Goal: Transaction & Acquisition: Book appointment/travel/reservation

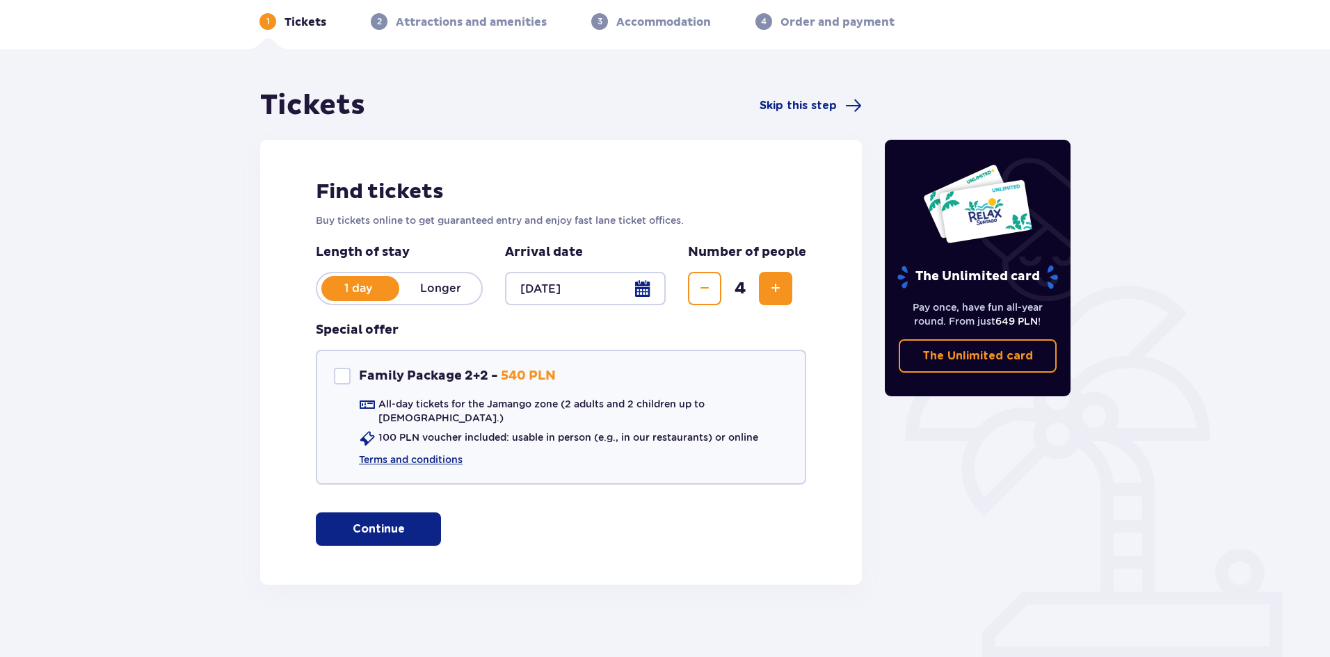
click at [408, 499] on div "Find tickets Buy tickets online to get guaranteed entry and enjoy fast lane tic…" at bounding box center [561, 362] width 602 height 445
click at [369, 540] on div "Find tickets Buy tickets online to get guaranteed entry and enjoy fast lane tic…" at bounding box center [561, 362] width 602 height 445
click at [365, 534] on button "Continue" at bounding box center [378, 529] width 125 height 33
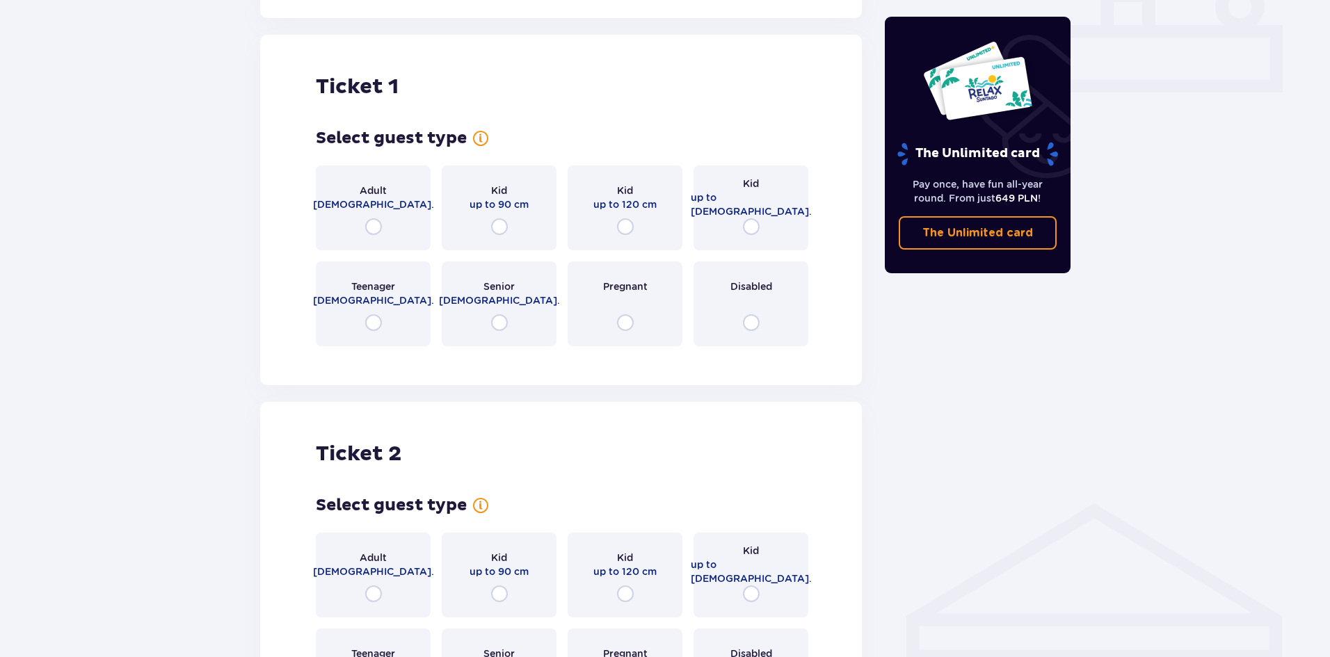
scroll to position [633, 0]
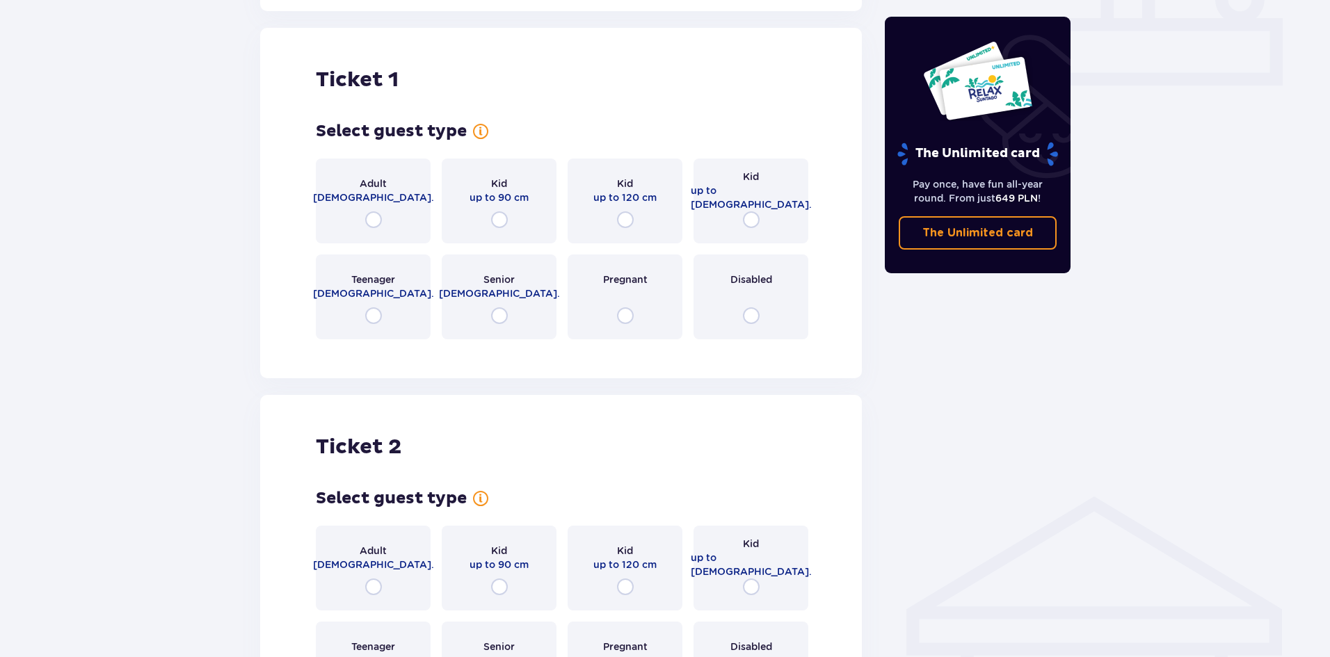
click at [368, 191] on span "[DEMOGRAPHIC_DATA]." at bounding box center [373, 198] width 121 height 14
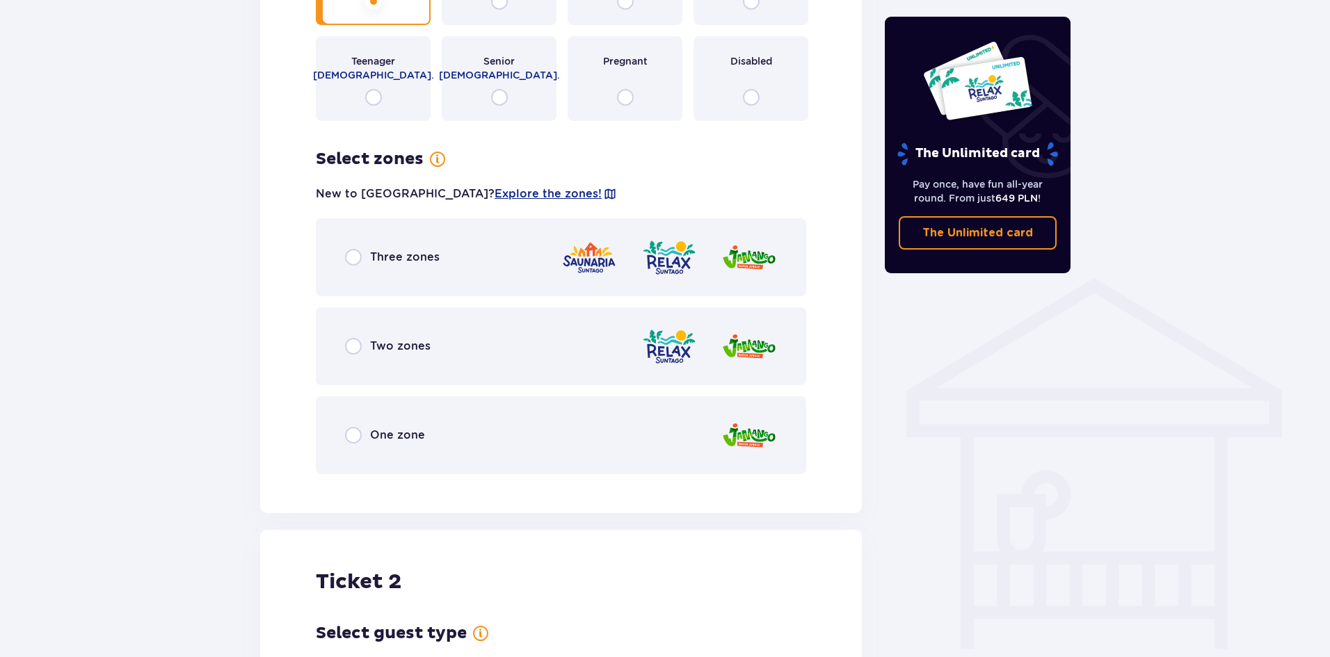
scroll to position [764, 0]
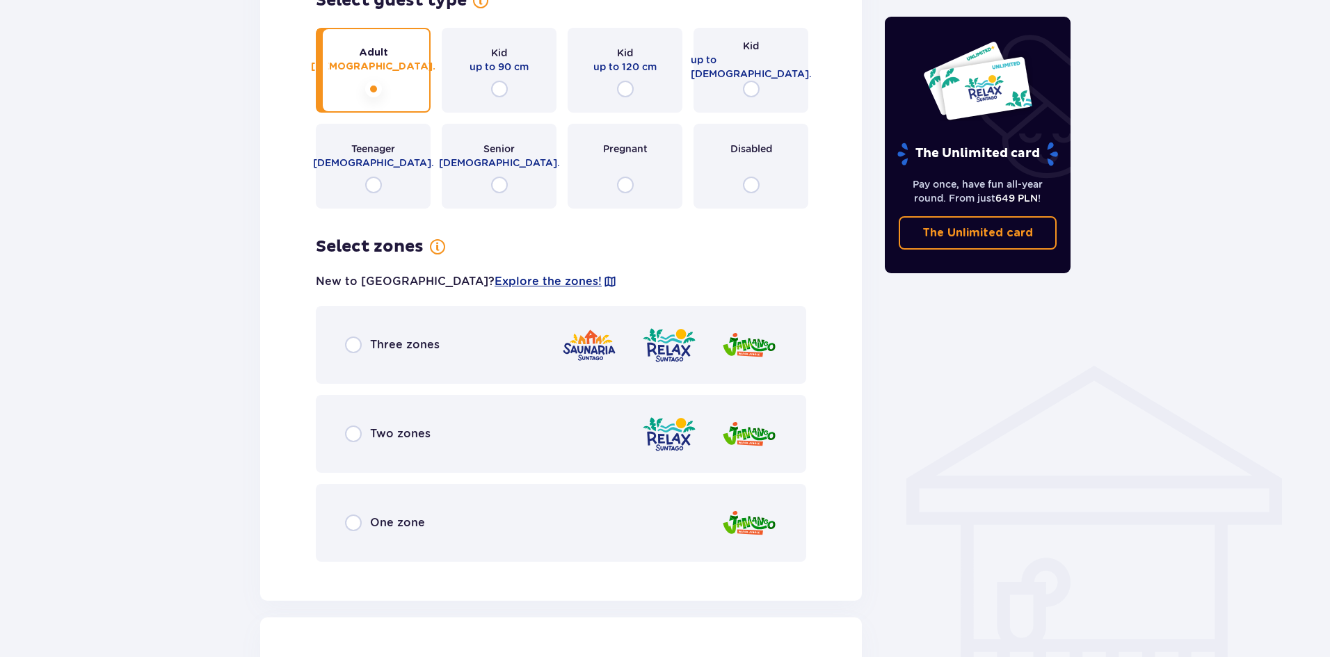
click at [362, 337] on div "Three zones" at bounding box center [392, 345] width 95 height 17
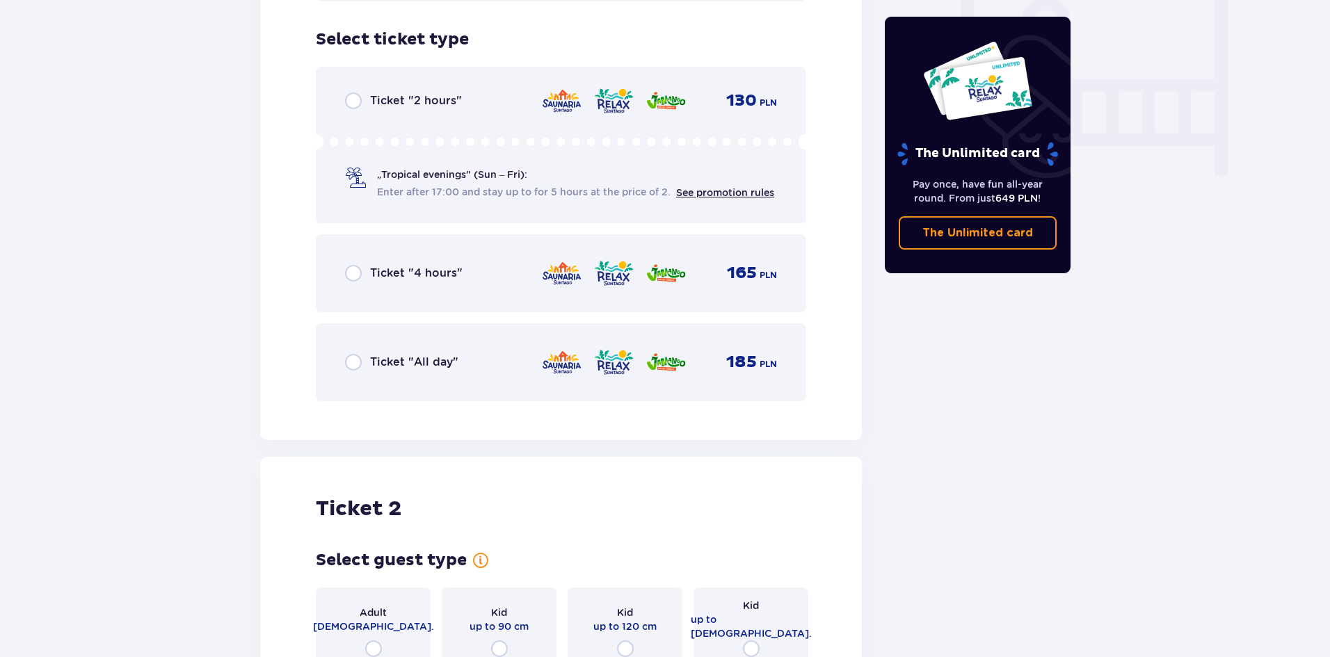
scroll to position [1326, 0]
click at [465, 196] on div "Ticket "2 hours" 130 PLN „Tropical evenings" (Sun – Fri): Enter after 17:00 and…" at bounding box center [561, 143] width 490 height 157
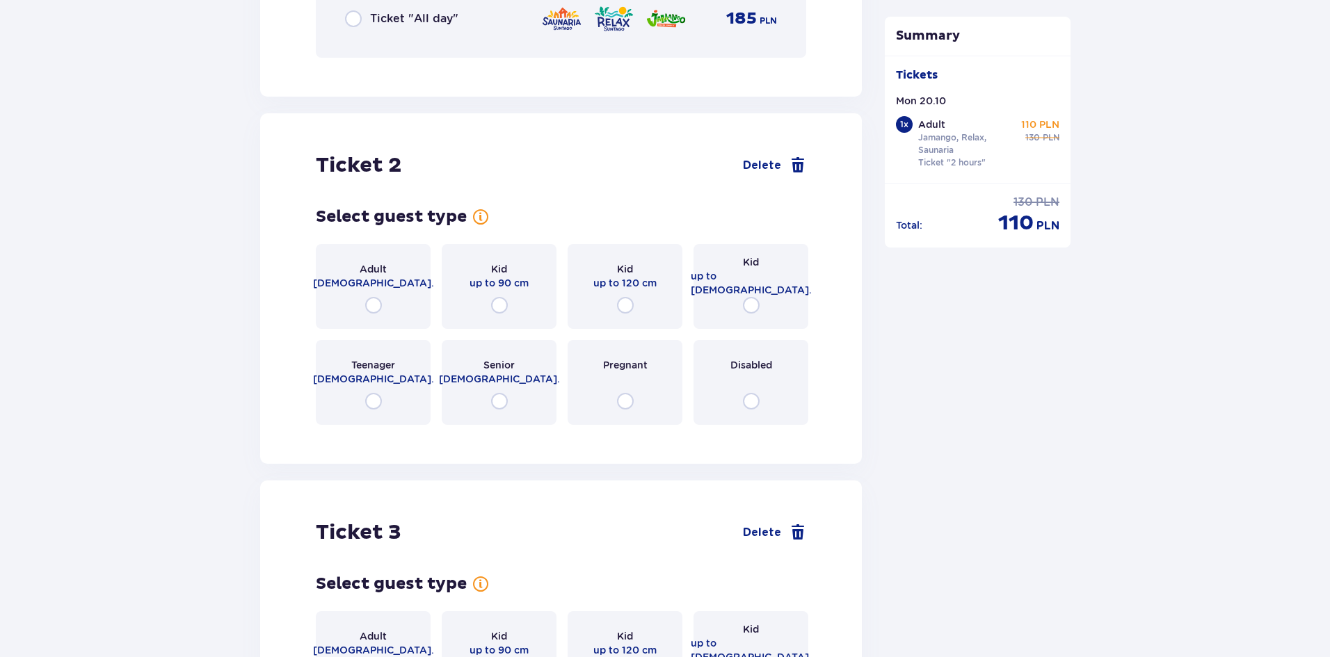
scroll to position [1684, 0]
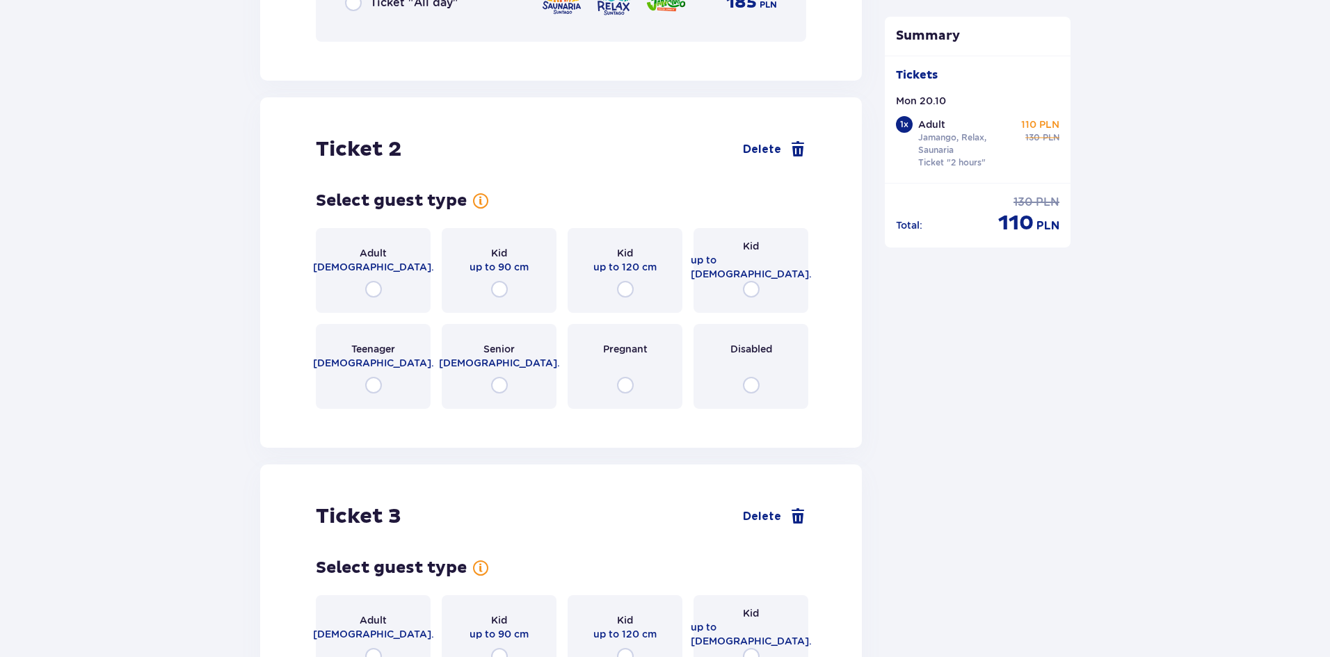
click at [356, 246] on div "Adult [DEMOGRAPHIC_DATA]." at bounding box center [373, 260] width 121 height 28
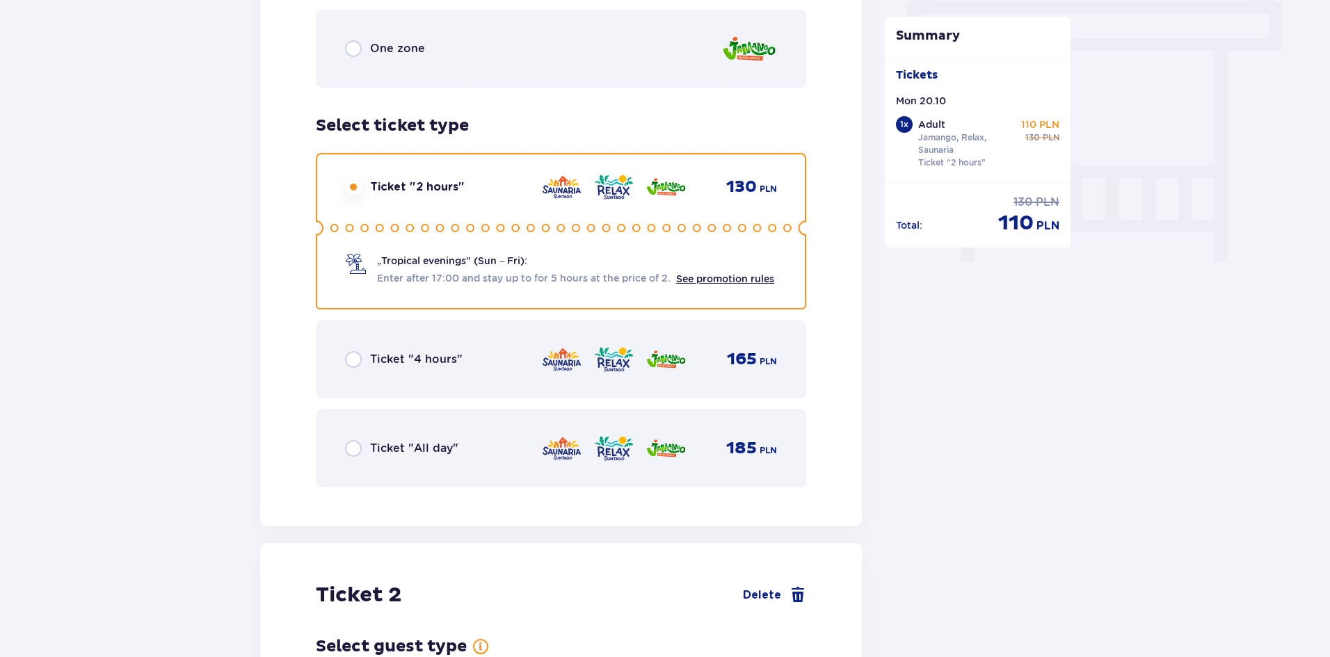
scroll to position [1032, 0]
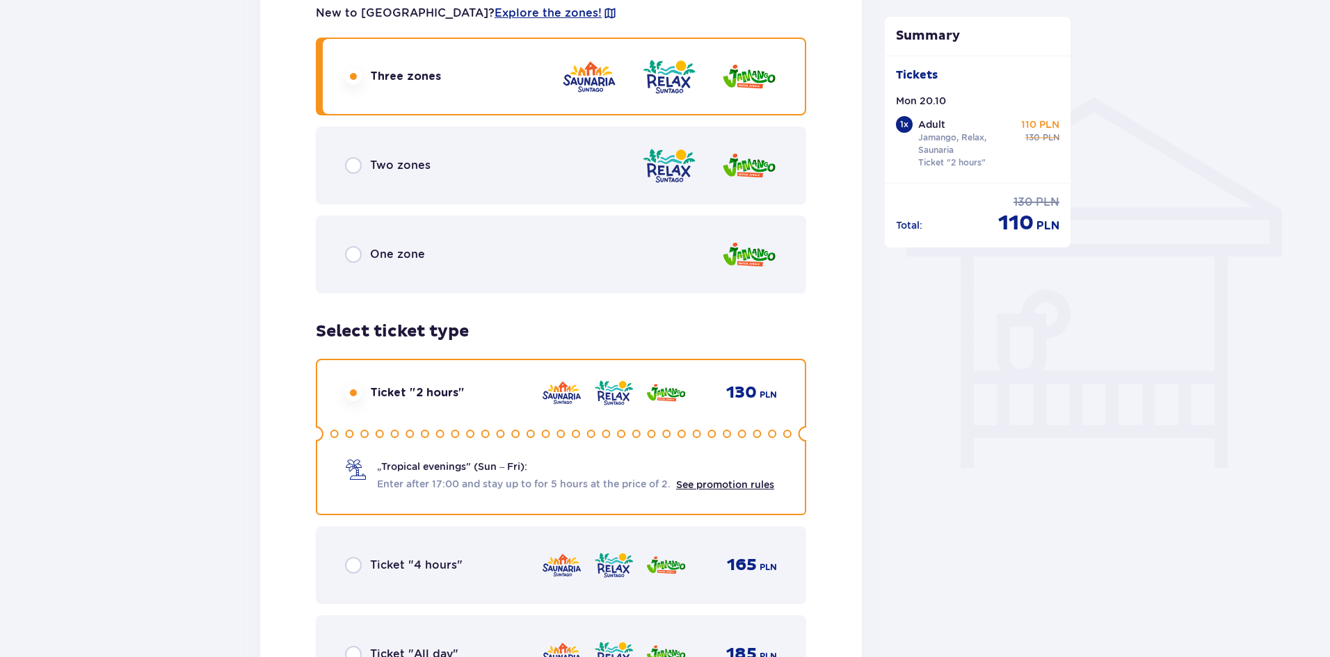
click at [380, 158] on span "Two zones" at bounding box center [400, 165] width 61 height 15
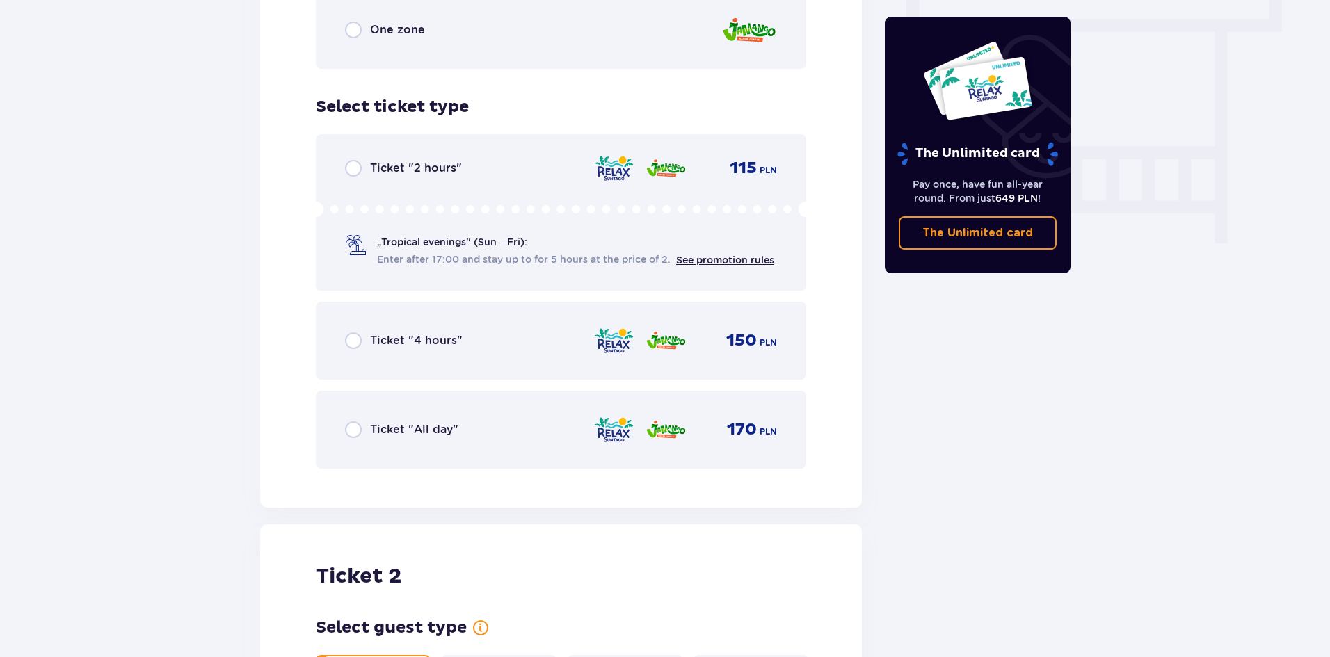
scroll to position [1256, 0]
click at [366, 327] on div "Ticket "4 hours" 150 PLN" at bounding box center [561, 341] width 432 height 29
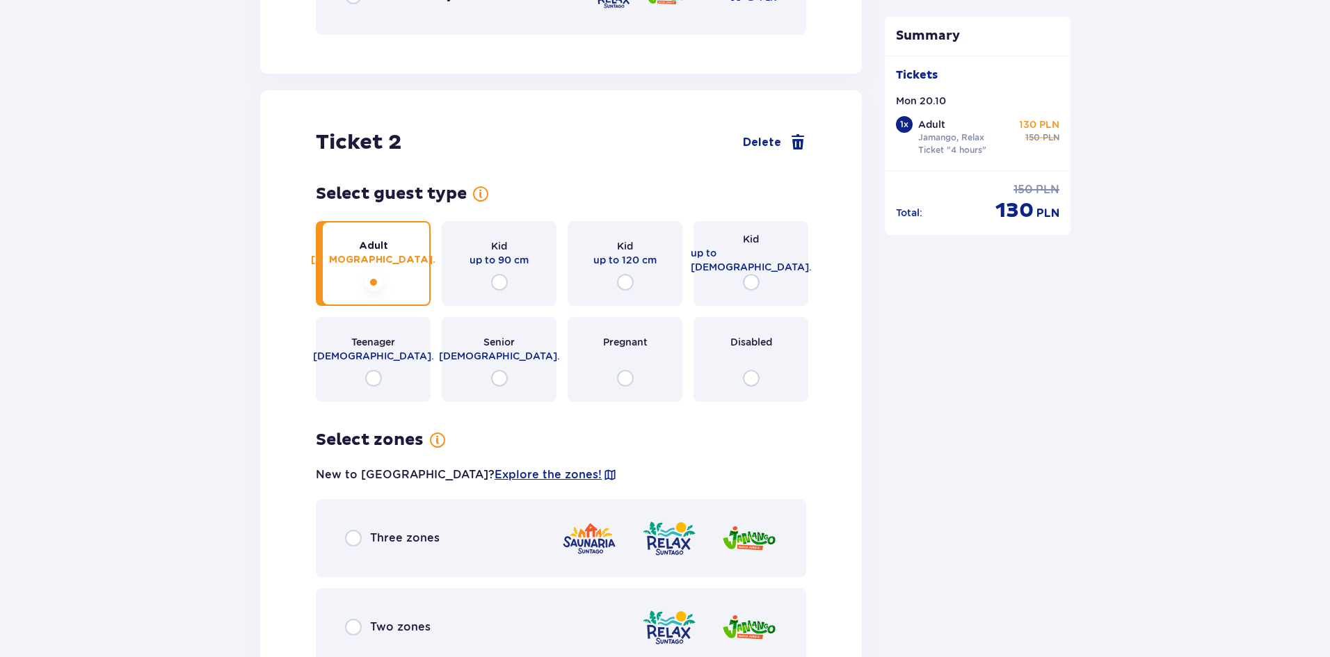
scroll to position [1843, 0]
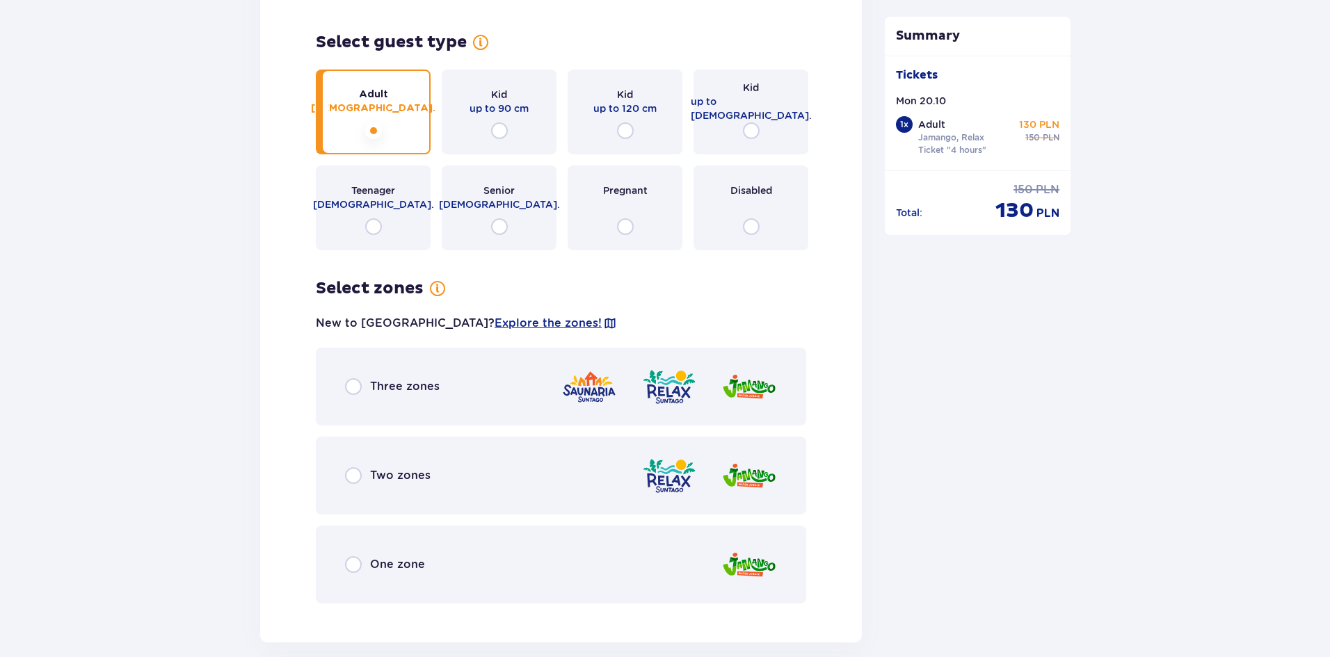
click at [342, 470] on div "Two zones" at bounding box center [561, 476] width 490 height 78
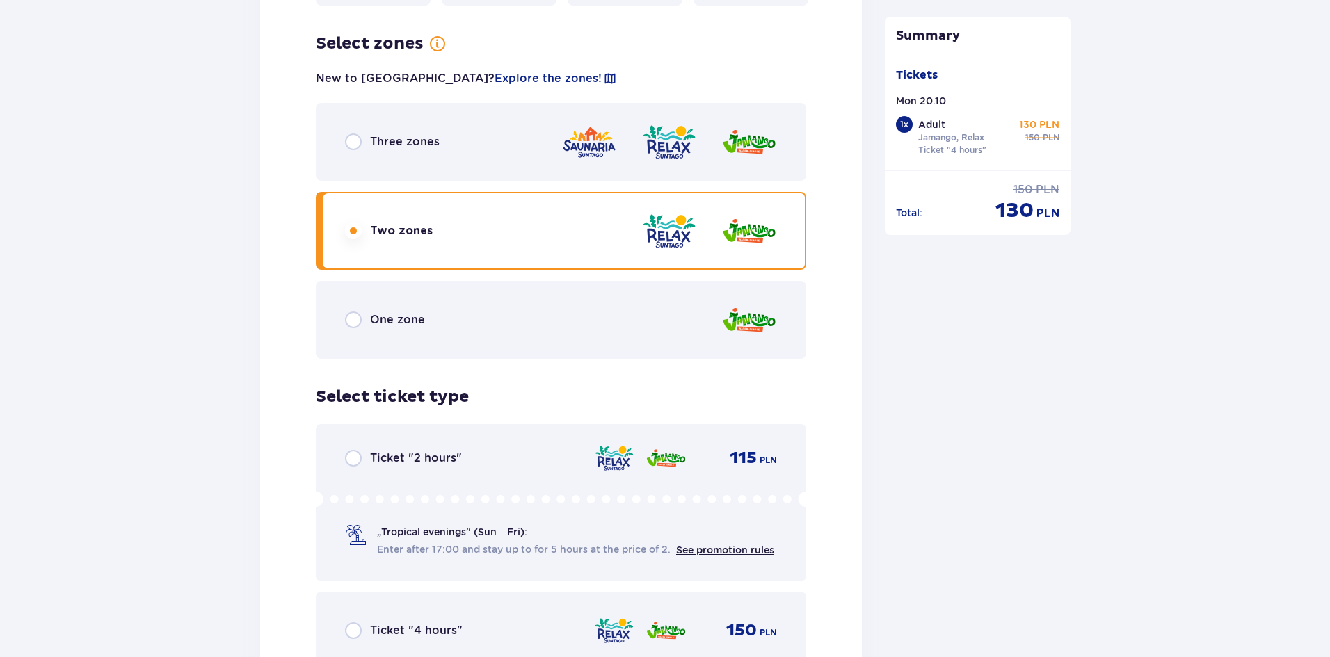
scroll to position [2168, 0]
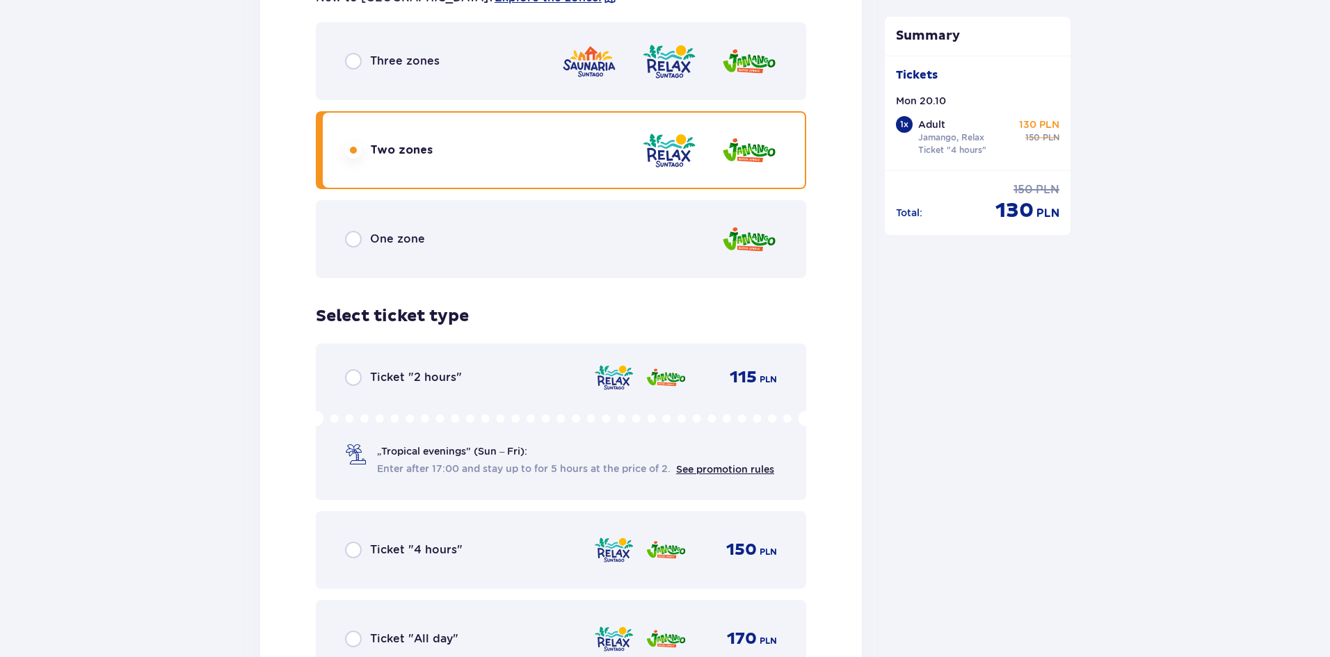
click at [355, 543] on input "radio" at bounding box center [353, 550] width 17 height 17
radio input "true"
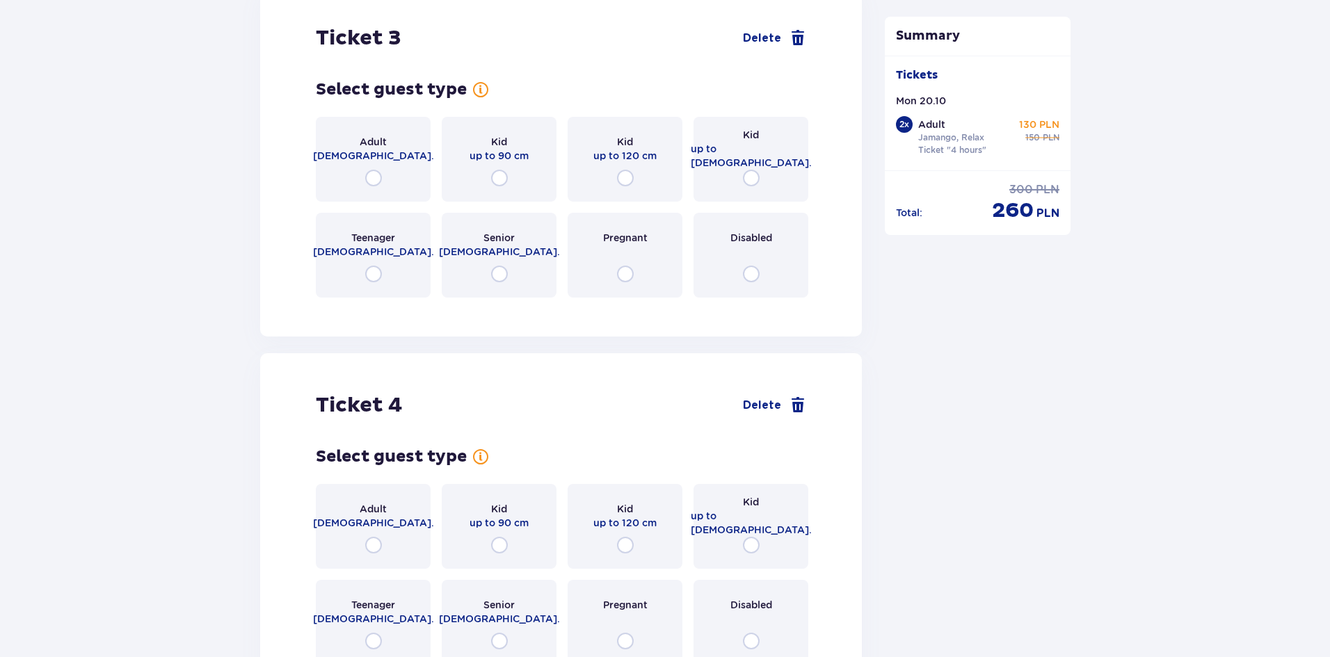
scroll to position [2940, 0]
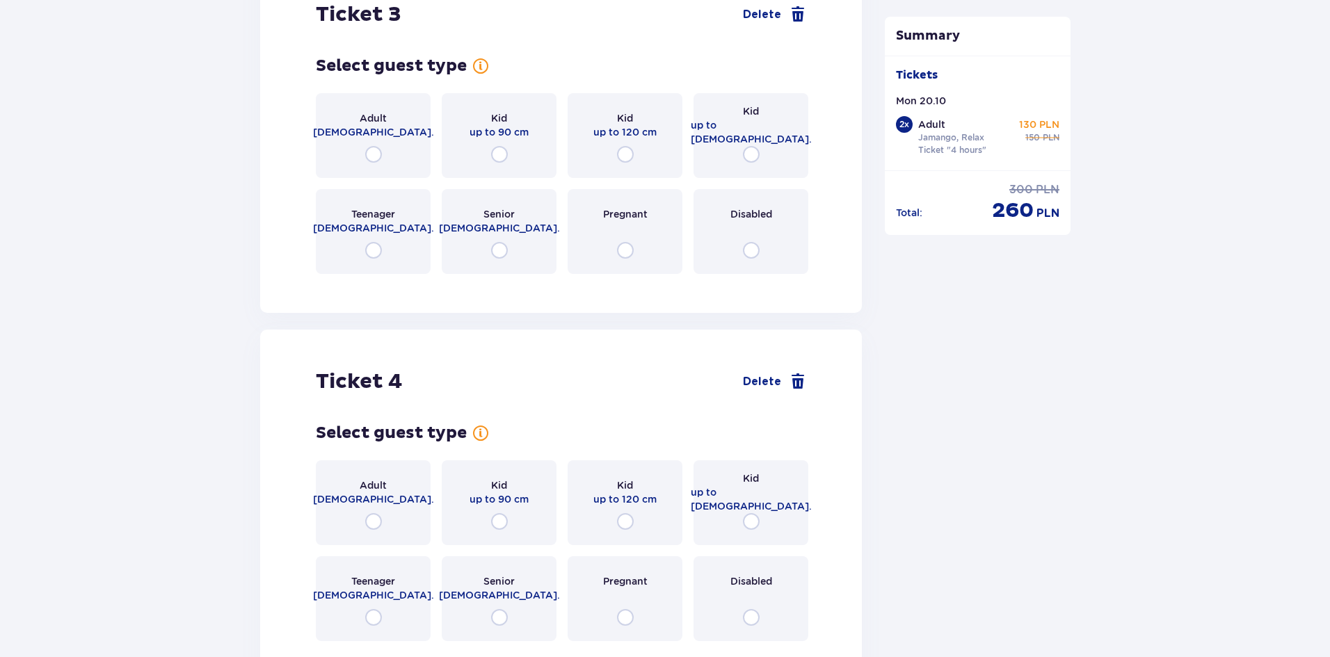
click at [352, 112] on div "Adult [DEMOGRAPHIC_DATA]." at bounding box center [373, 125] width 121 height 28
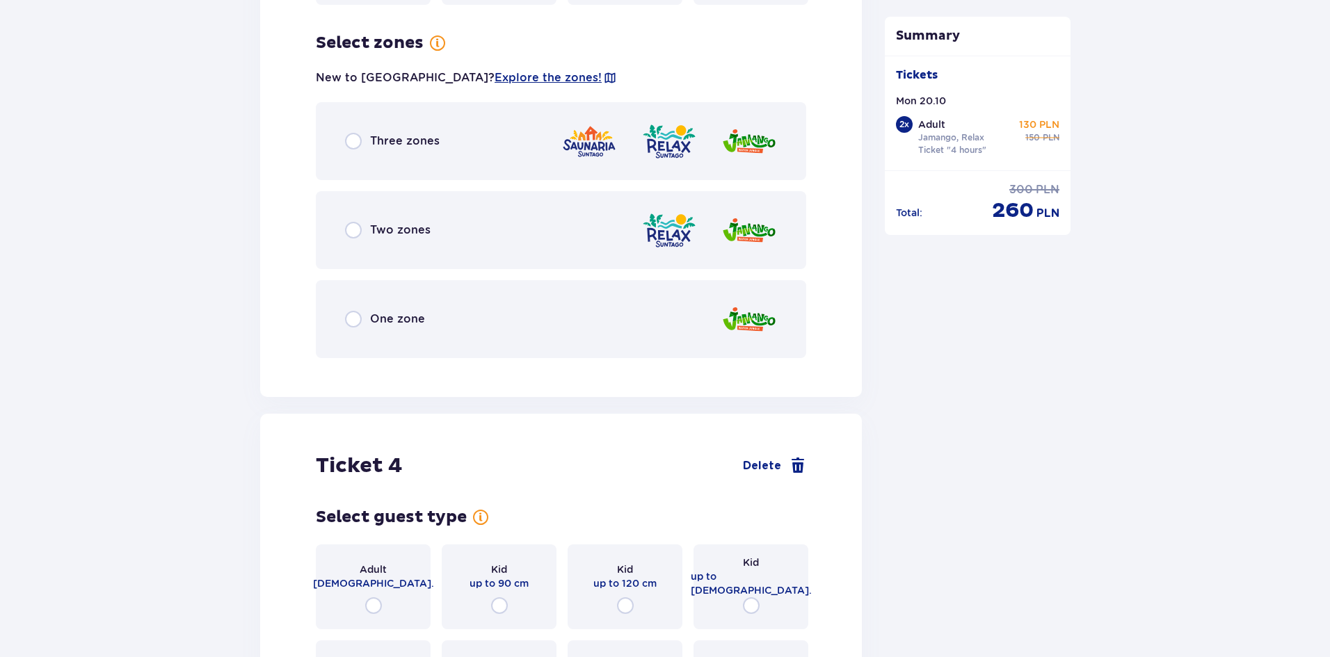
scroll to position [3214, 0]
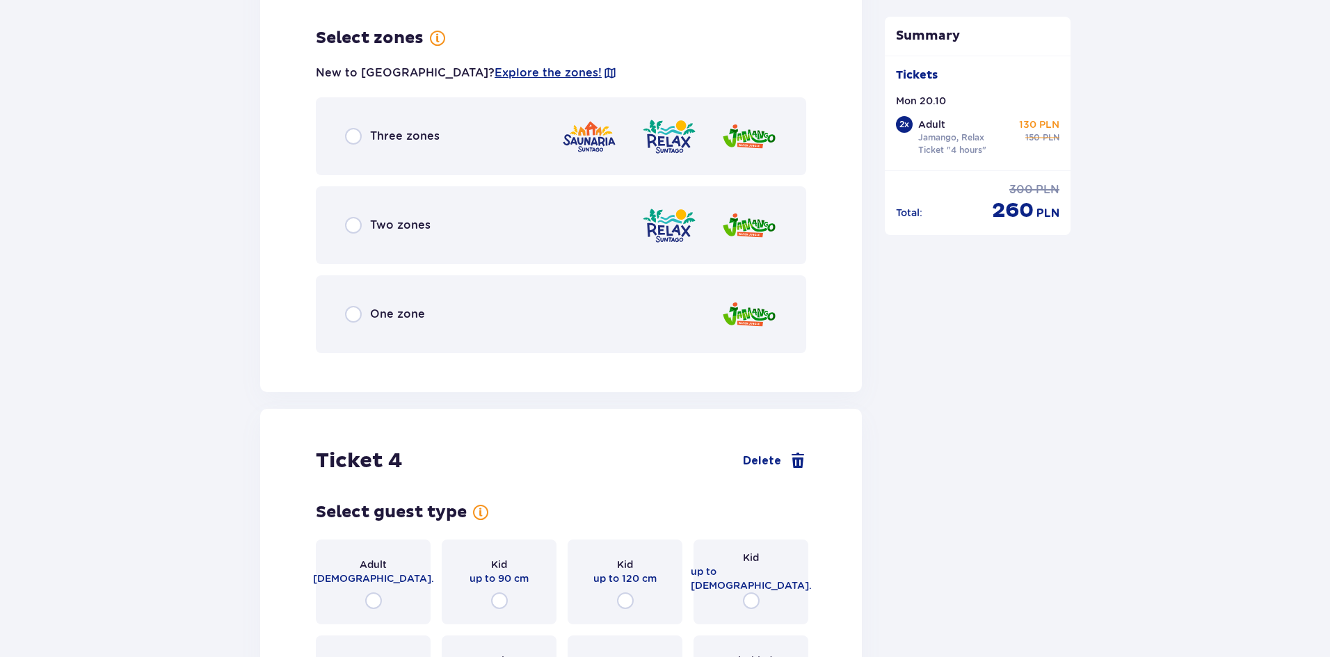
click at [385, 221] on span "Two zones" at bounding box center [400, 225] width 61 height 15
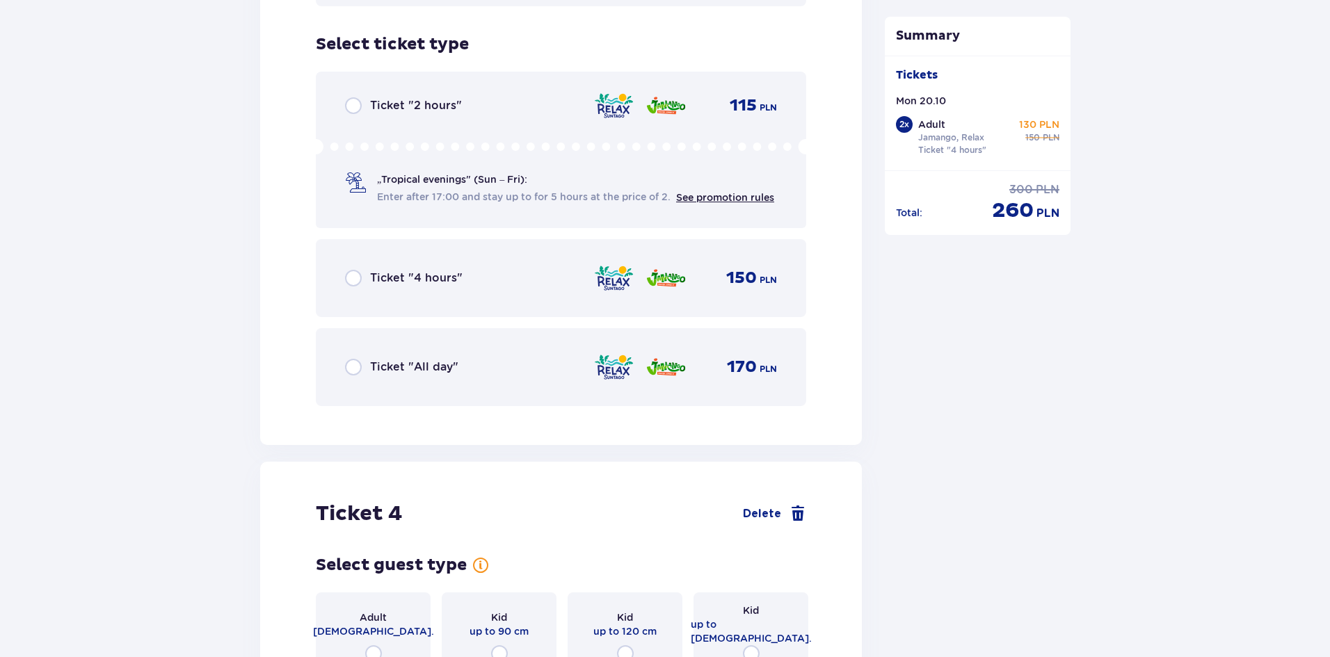
scroll to position [3567, 0]
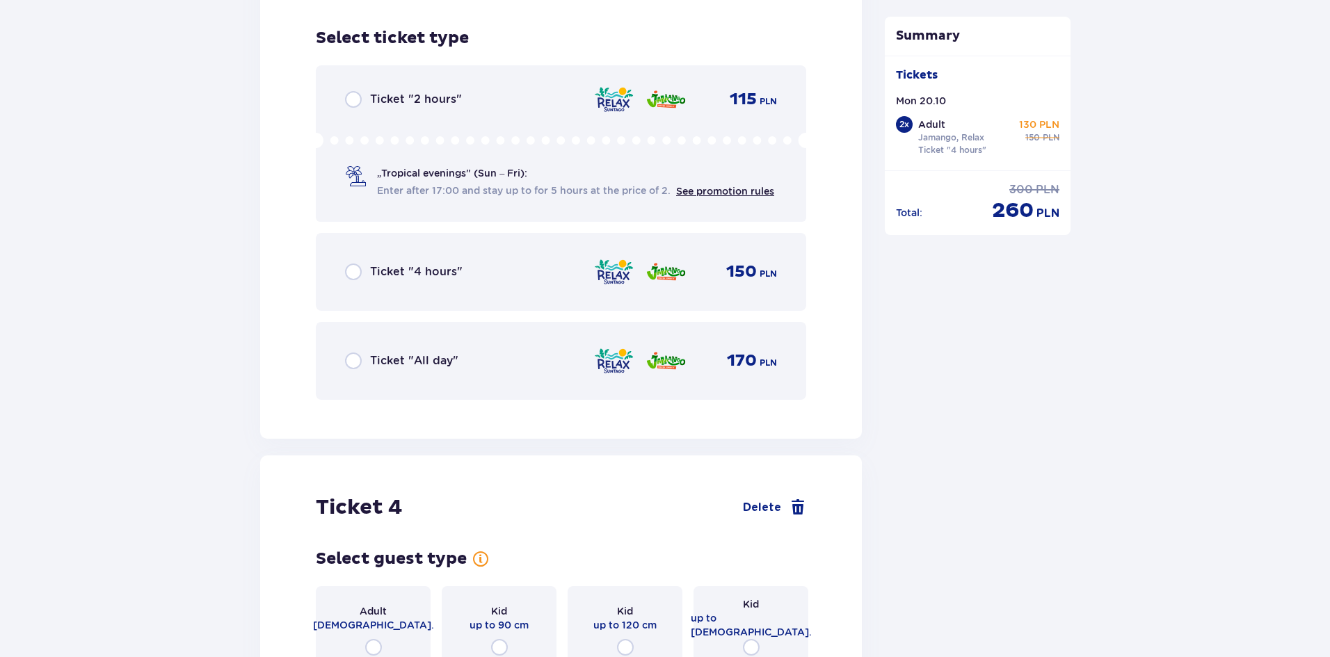
click at [360, 264] on input "radio" at bounding box center [353, 272] width 17 height 17
radio input "true"
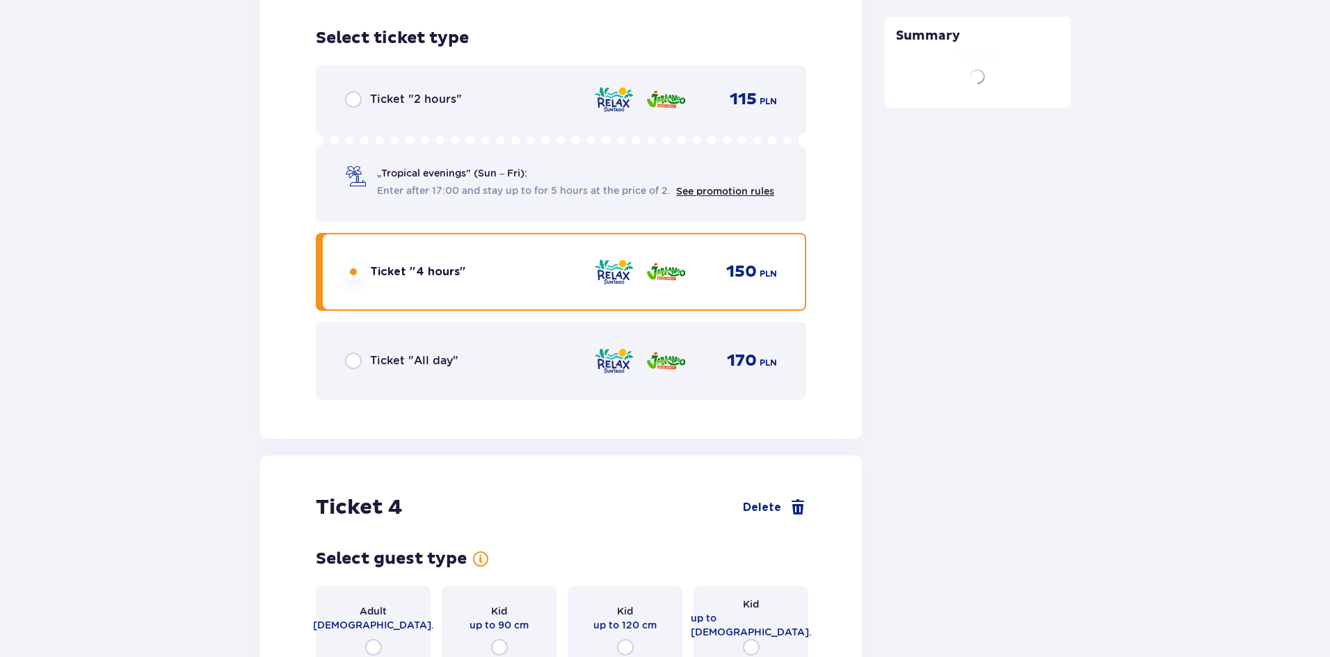
scroll to position [3812, 0]
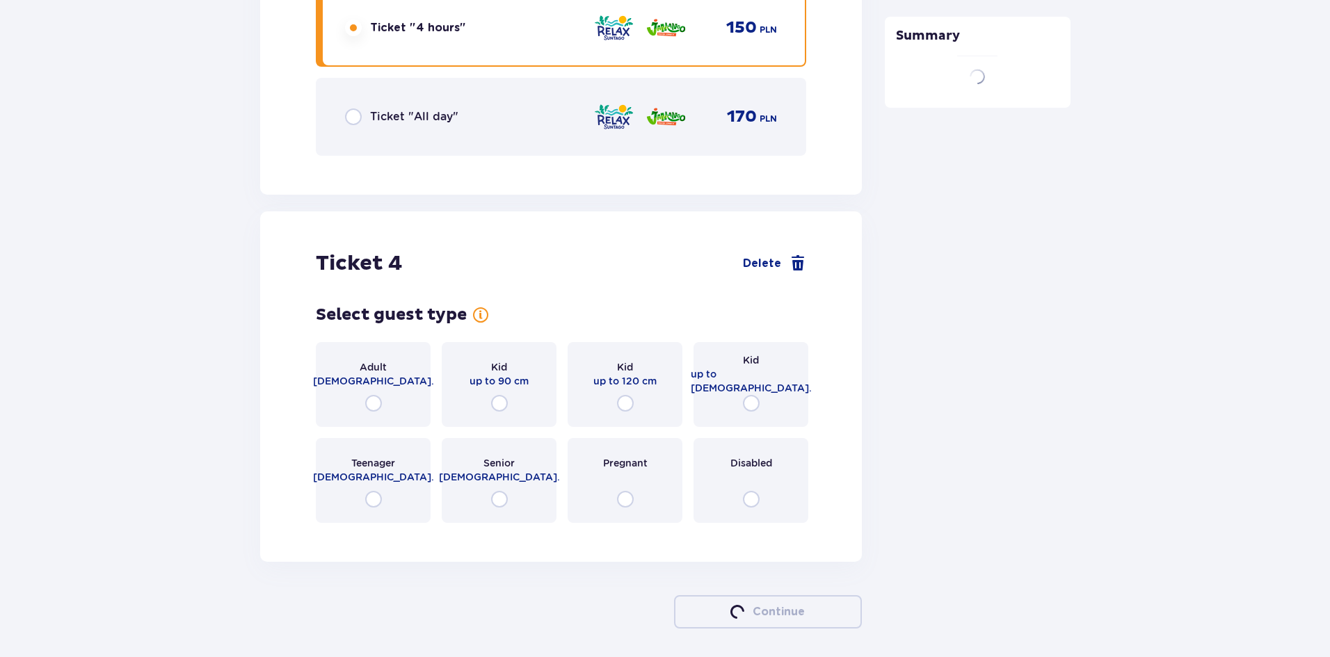
click at [350, 371] on div "Adult [DEMOGRAPHIC_DATA]." at bounding box center [373, 384] width 115 height 85
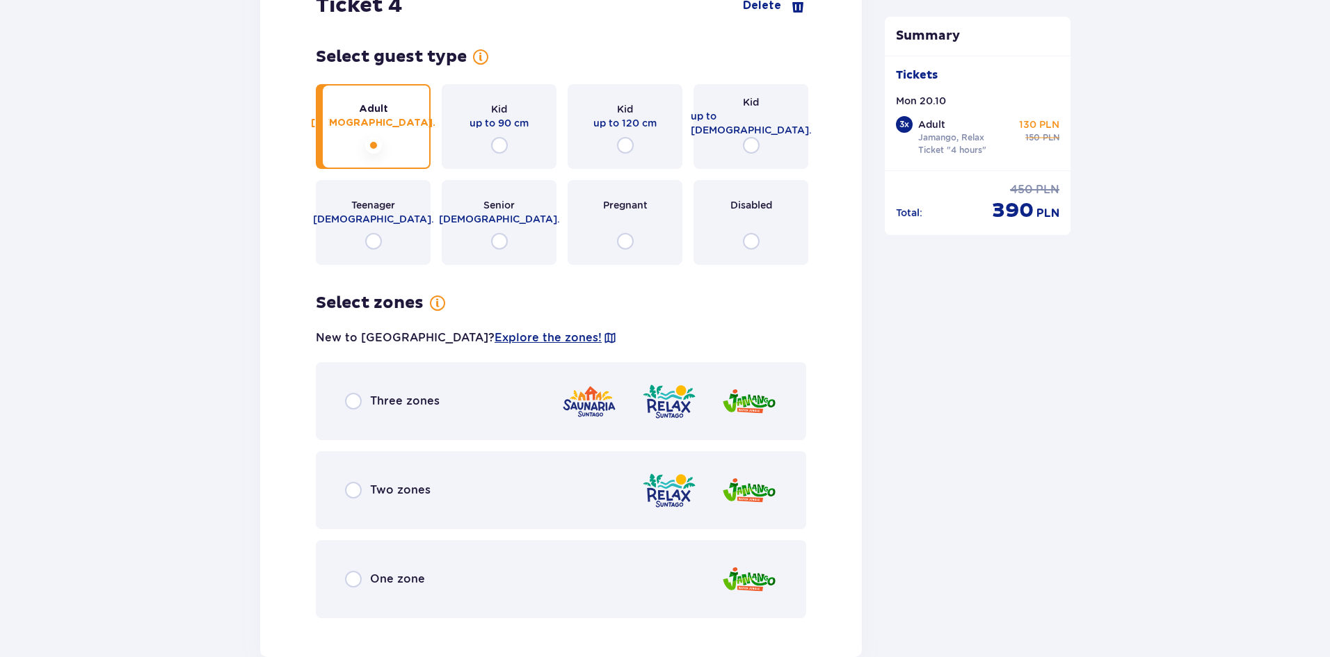
click at [360, 363] on div "Select zones for ticket number 4 New to [GEOGRAPHIC_DATA]? Explore the zones! T…" at bounding box center [561, 456] width 490 height 326
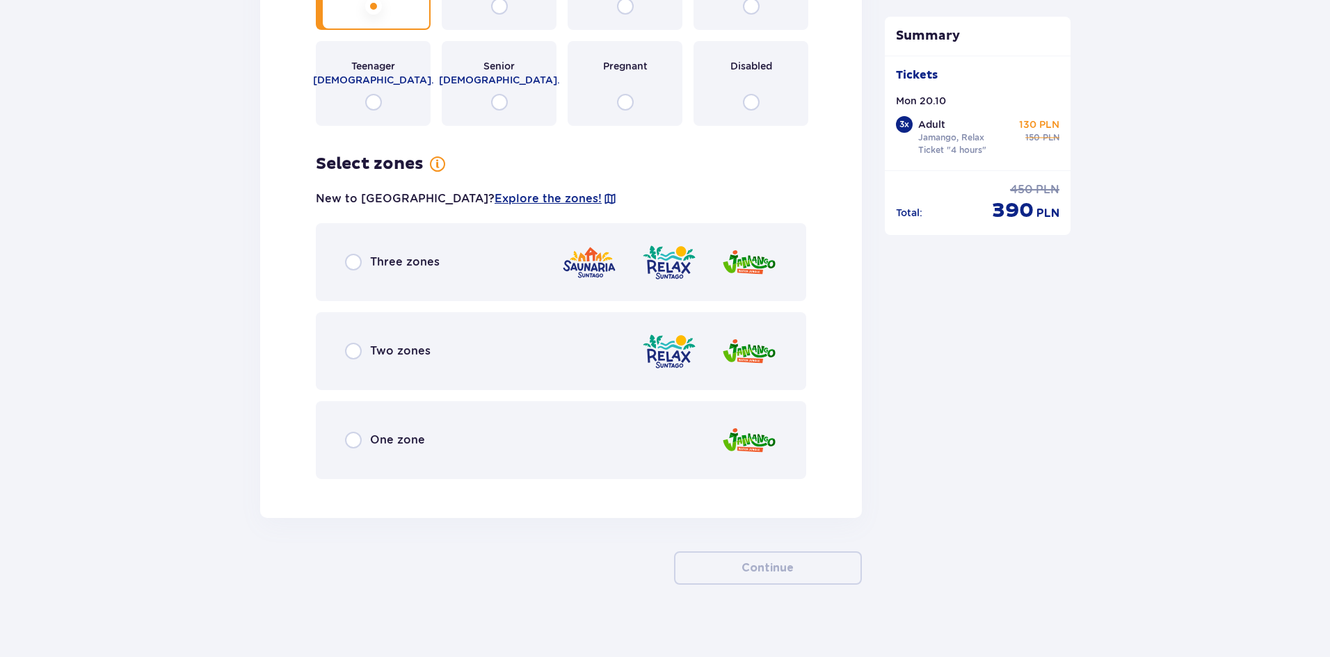
click at [359, 347] on input "radio" at bounding box center [353, 351] width 17 height 17
radio input "true"
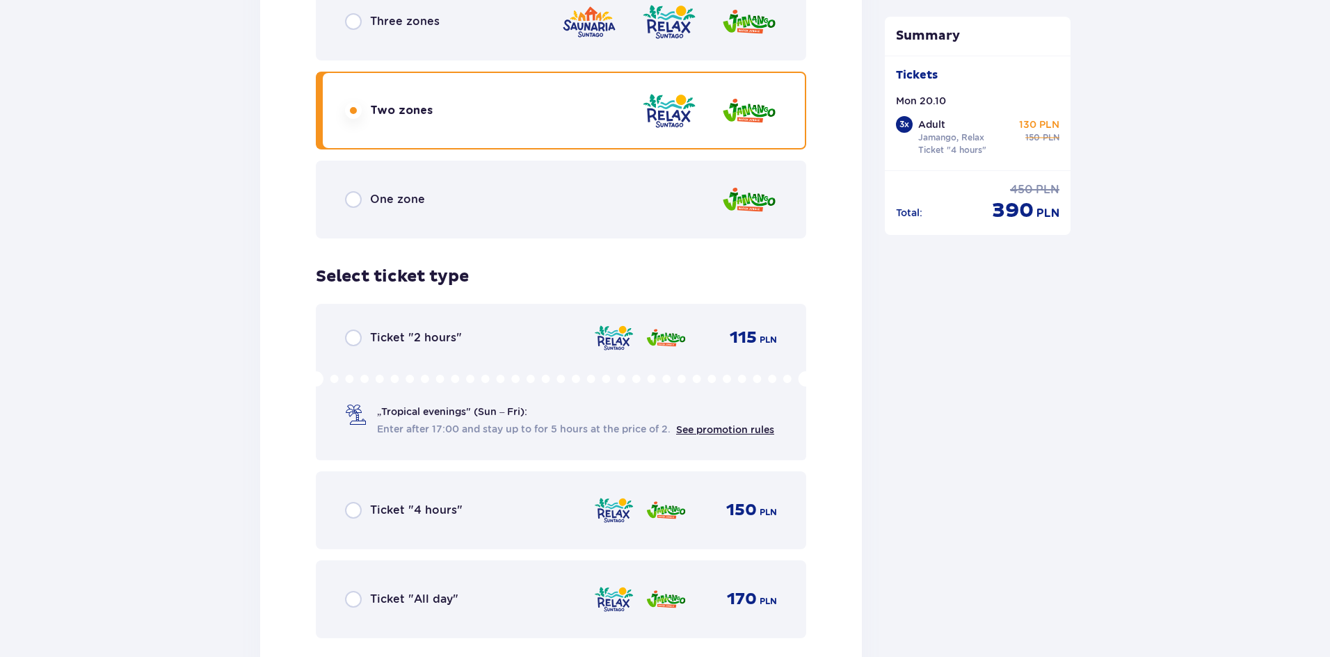
scroll to position [4470, 0]
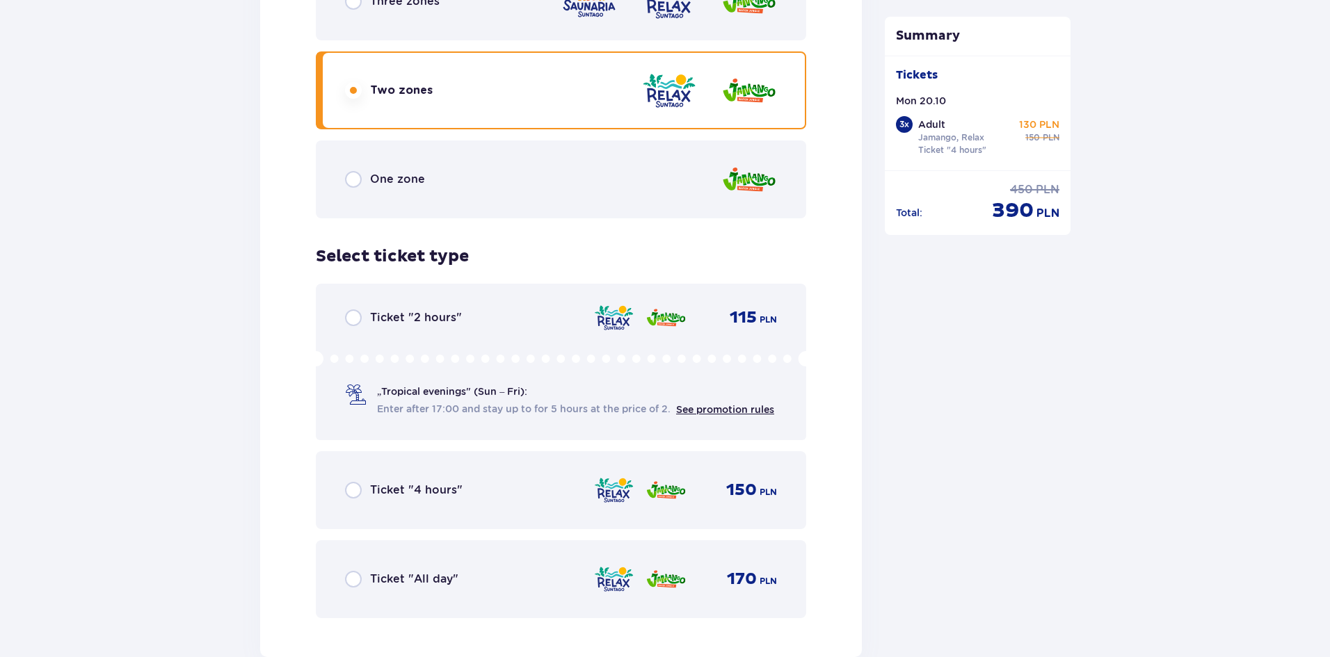
click at [335, 484] on div "Ticket "4 hours" 150 PLN" at bounding box center [561, 490] width 490 height 78
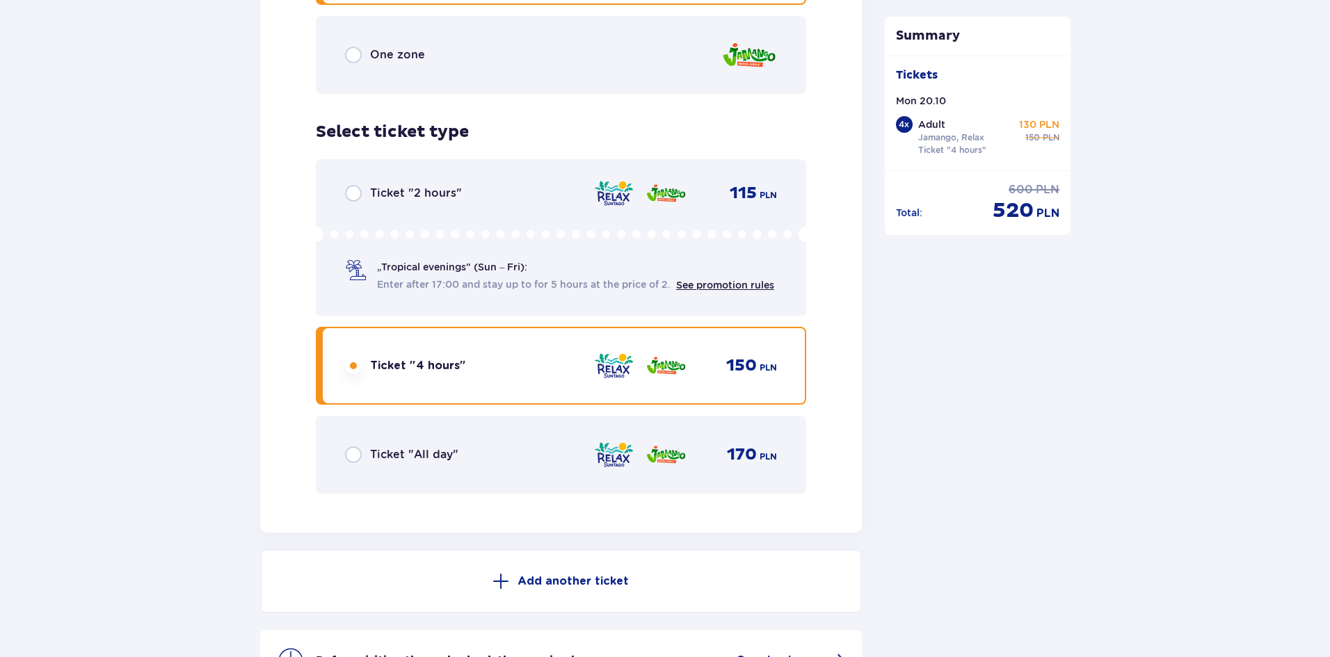
scroll to position [4751, 0]
